Goal: Information Seeking & Learning: Check status

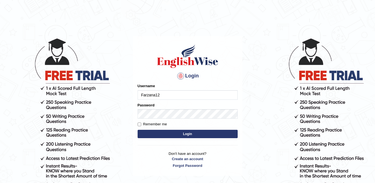
type input "Farzana12"
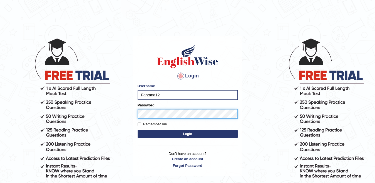
click at [138, 130] on button "Login" at bounding box center [188, 134] width 100 height 8
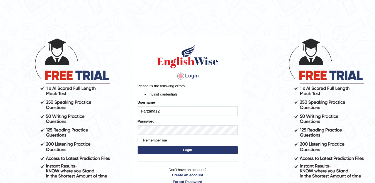
click at [175, 152] on button "Login" at bounding box center [188, 150] width 100 height 8
click at [174, 149] on button "Login" at bounding box center [188, 150] width 100 height 8
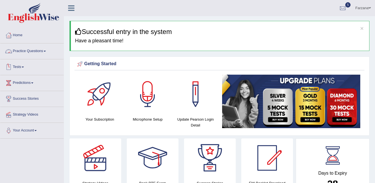
click at [44, 55] on link "Practice Questions" at bounding box center [31, 50] width 63 height 14
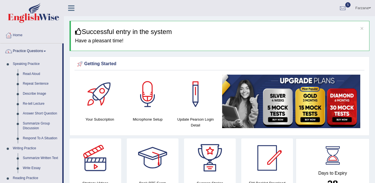
click at [44, 55] on link "Practice Questions" at bounding box center [31, 50] width 62 height 14
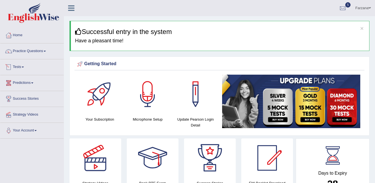
click at [26, 71] on link "Tests" at bounding box center [31, 66] width 63 height 14
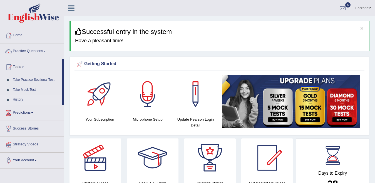
click at [27, 96] on link "History" at bounding box center [36, 100] width 52 height 10
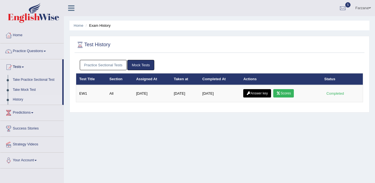
click at [268, 92] on link "Answer key" at bounding box center [257, 93] width 28 height 8
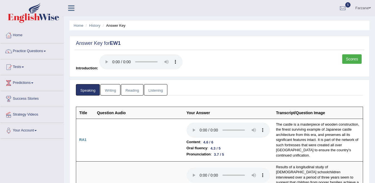
click at [106, 92] on link "Writing" at bounding box center [110, 89] width 20 height 11
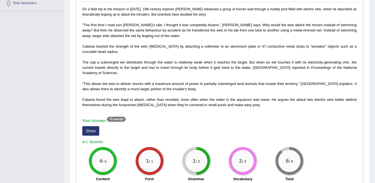
scroll to position [125, 0]
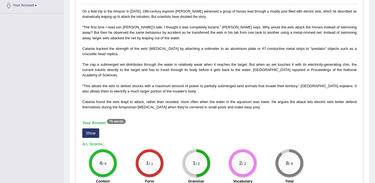
click at [91, 130] on button "Show" at bounding box center [90, 132] width 17 height 9
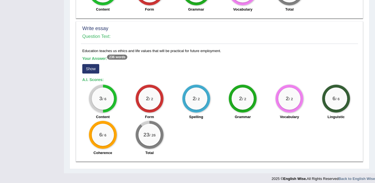
scroll to position [476, 0]
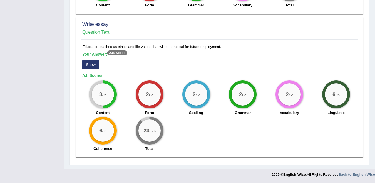
click at [90, 65] on button "Show" at bounding box center [90, 64] width 17 height 9
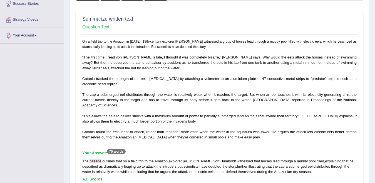
scroll to position [0, 0]
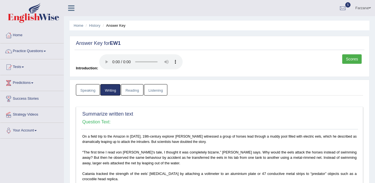
click at [130, 88] on link "Reading" at bounding box center [132, 89] width 22 height 11
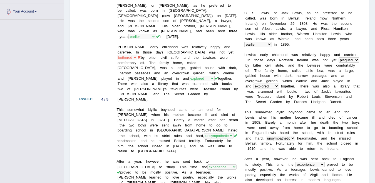
scroll to position [123, 0]
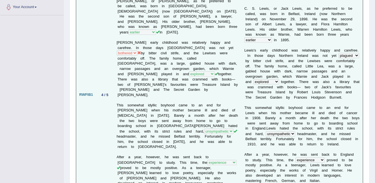
click at [137, 50] on select "doubted pestered bothered plagued" at bounding box center [127, 52] width 21 height 5
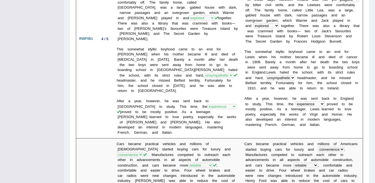
scroll to position [296, 0]
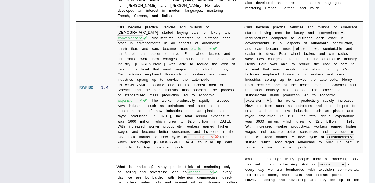
drag, startPoint x: 370, startPoint y: 68, endPoint x: 373, endPoint y: 62, distance: 6.8
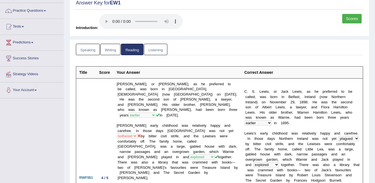
scroll to position [0, 0]
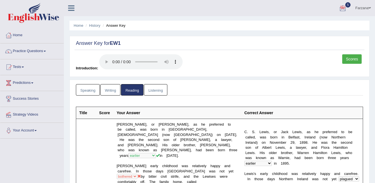
click at [158, 86] on link "Listening" at bounding box center [155, 89] width 23 height 11
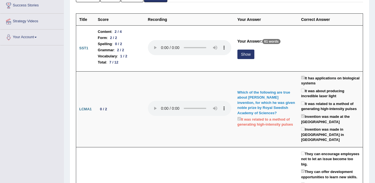
scroll to position [90, 0]
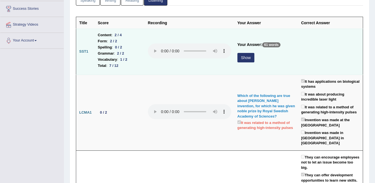
click at [245, 54] on button "Show" at bounding box center [245, 57] width 17 height 9
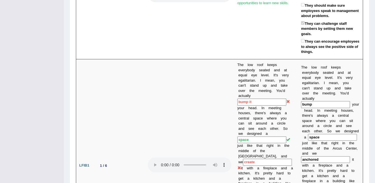
scroll to position [0, 0]
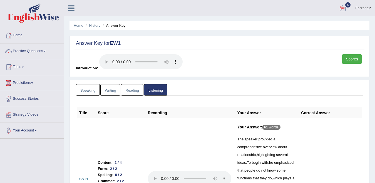
click at [344, 63] on link "Scores" at bounding box center [351, 58] width 19 height 9
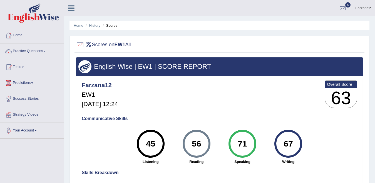
click at [359, 8] on link "Farzana" at bounding box center [363, 7] width 24 height 14
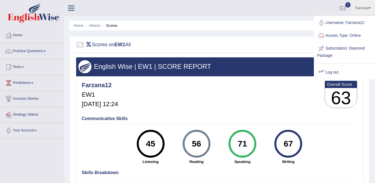
click at [334, 73] on link "Log out" at bounding box center [344, 72] width 60 height 13
